Goal: Find specific page/section: Find specific page/section

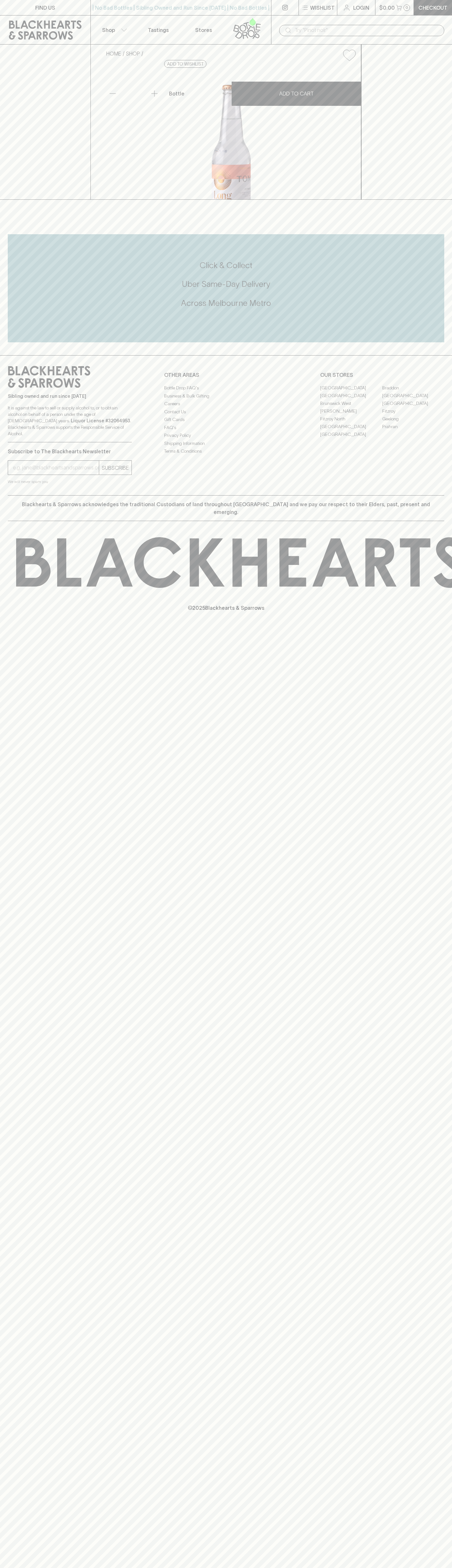
click at [413, 391] on link "Braddon" at bounding box center [413, 388] width 62 height 8
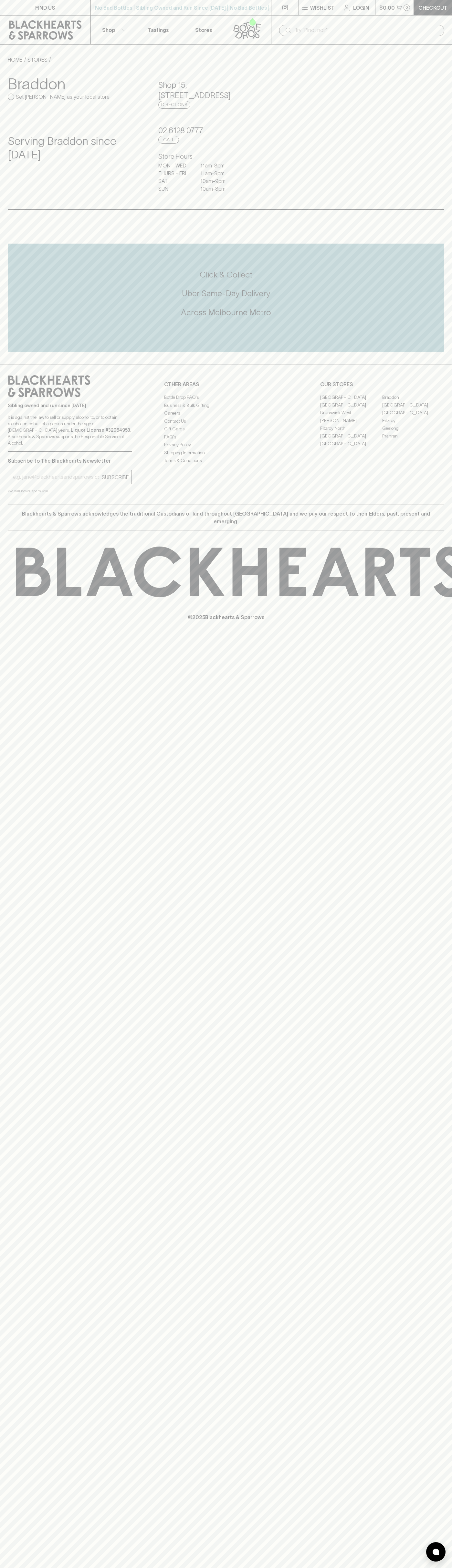
click at [185, 23] on link "Stores" at bounding box center [203, 29] width 45 height 29
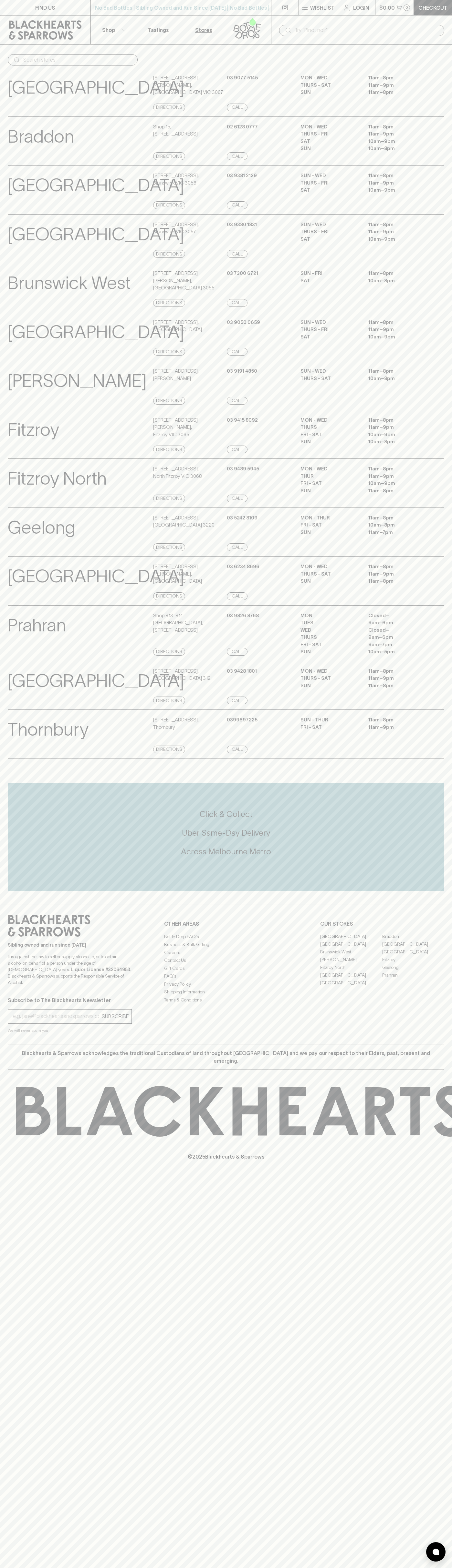
click at [396, 1567] on html "FIND US | No Bad Bottles | Sibling Owned and Run Since 2006 | No Bad Bottles | …" at bounding box center [226, 784] width 452 height 1568
click at [7, 1161] on p "© 2025 Blackhearts & Sparrows" at bounding box center [226, 1148] width 452 height 24
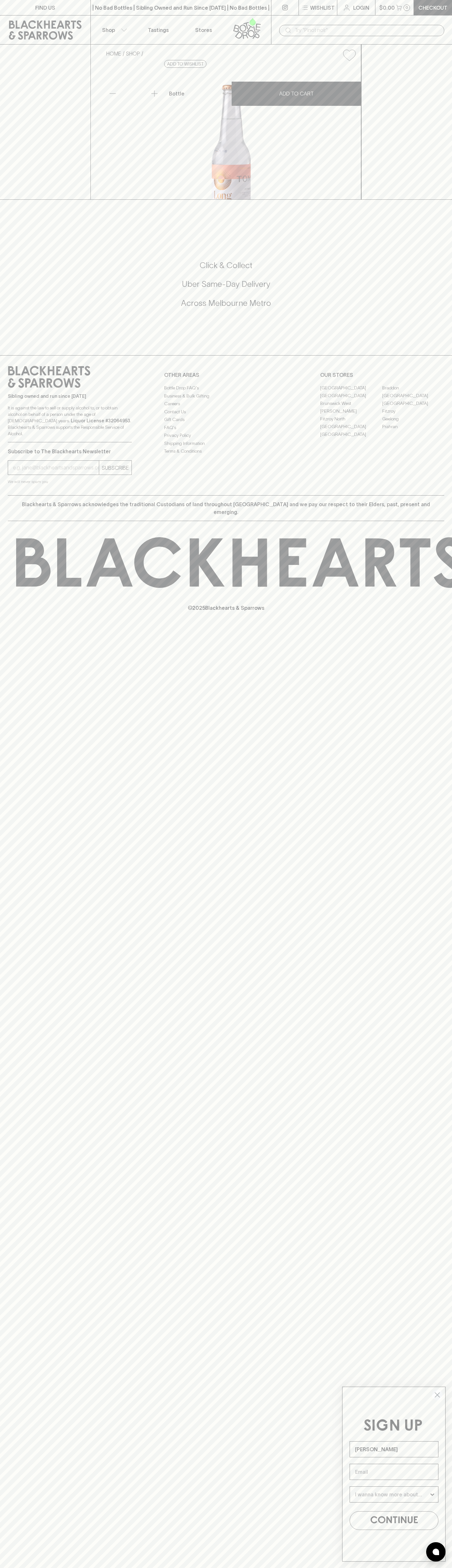
type input "John Smith"
